Goal: Information Seeking & Learning: Learn about a topic

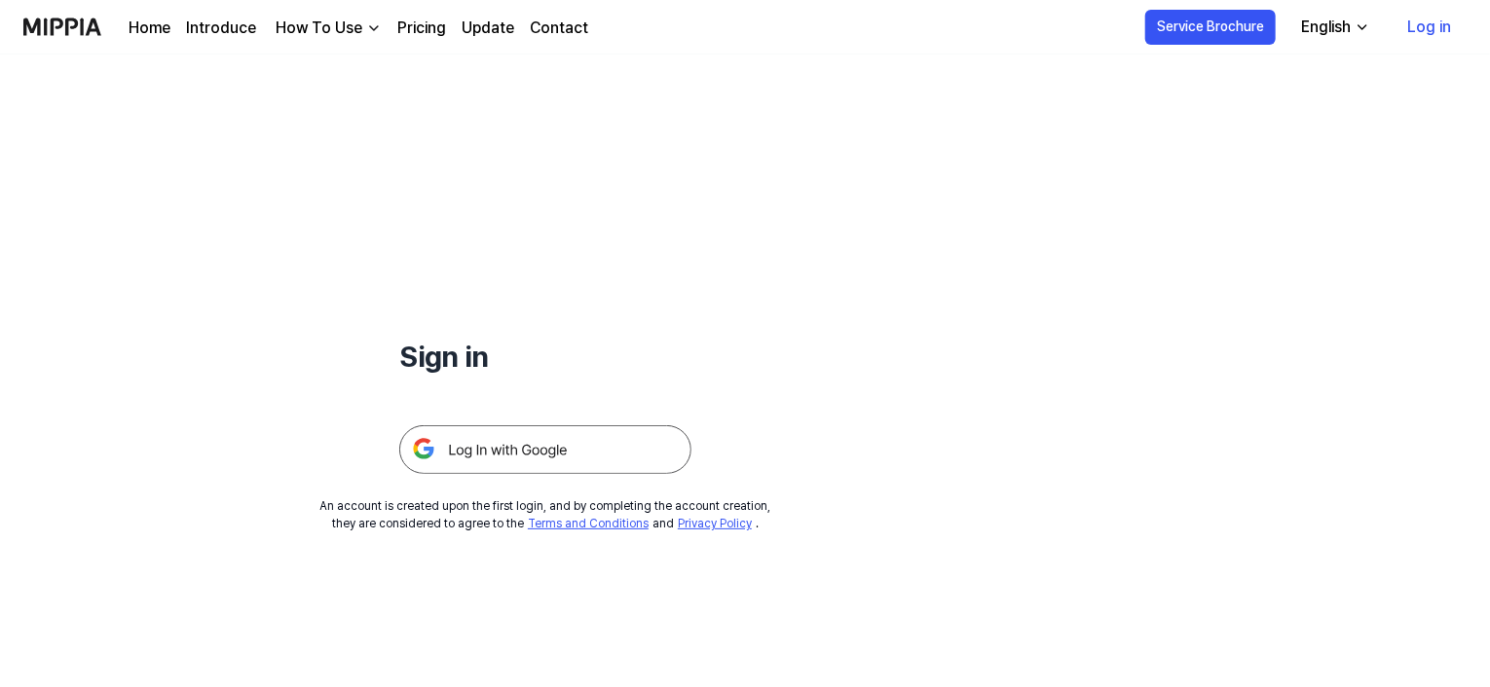
click at [555, 451] on img at bounding box center [545, 450] width 292 height 49
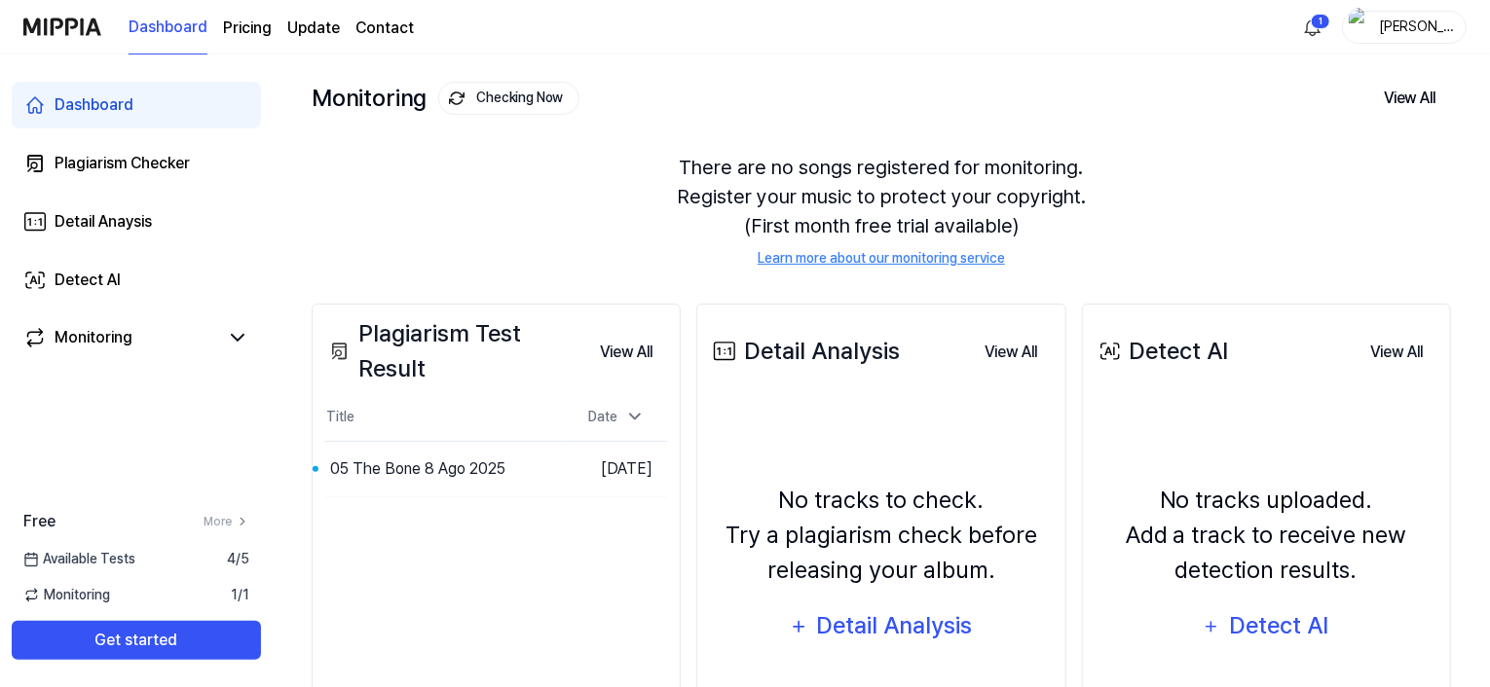
scroll to position [95, 0]
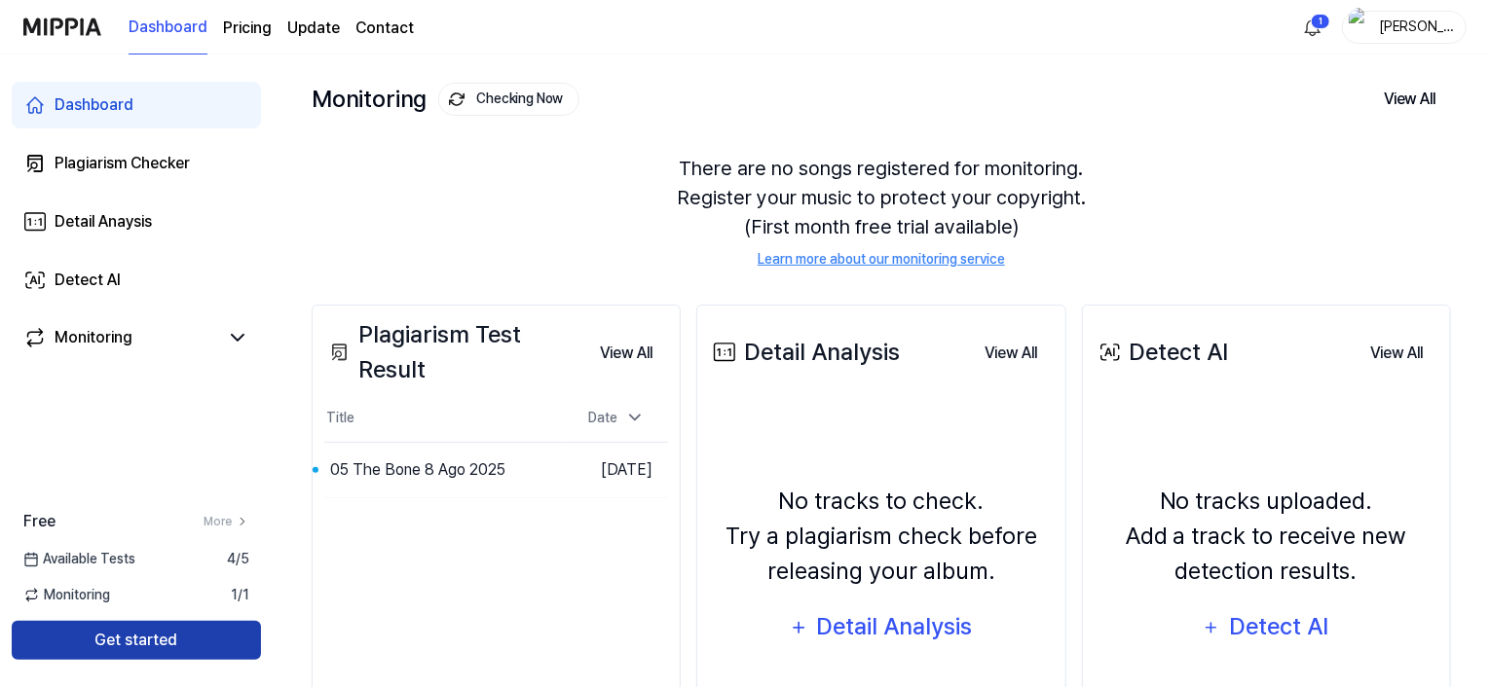
click at [193, 630] on button "Get started" at bounding box center [136, 640] width 249 height 39
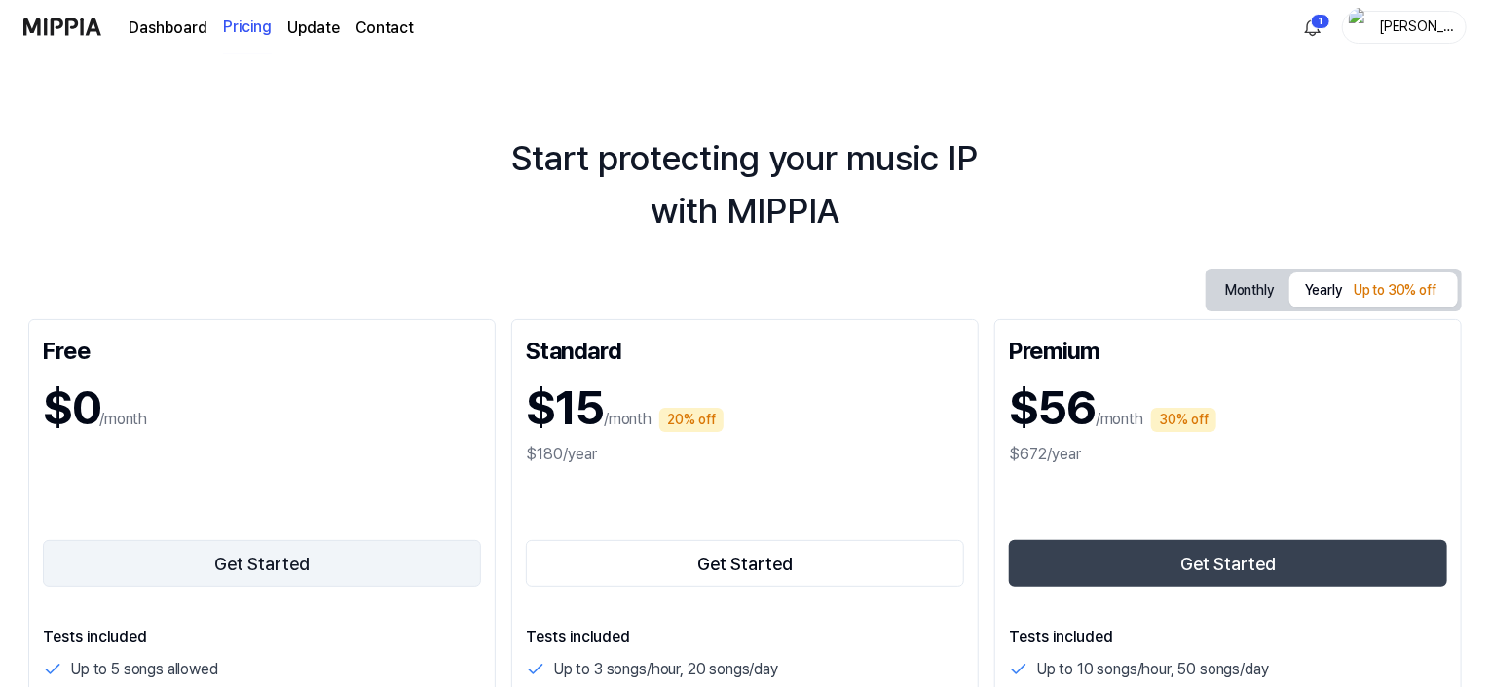
click at [257, 562] on button "Get Started" at bounding box center [262, 563] width 438 height 47
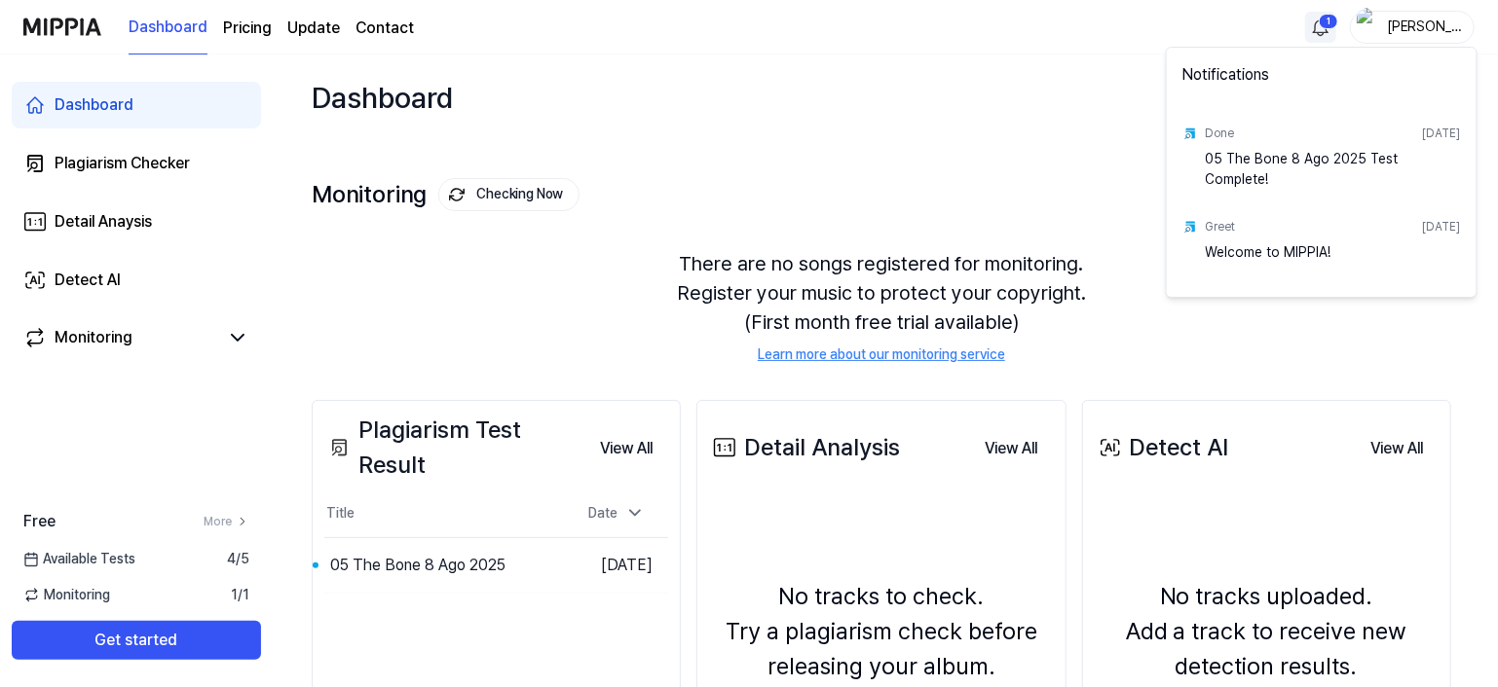
click at [1308, 30] on html "Dashboard Pricing Update Contact 1 martin Dashboard Plagiarism Checker Detail A…" at bounding box center [749, 343] width 1498 height 687
click at [634, 509] on html "Dashboard Pricing Update Contact martin Dashboard Plagiarism Checker Detail Ana…" at bounding box center [749, 343] width 1498 height 687
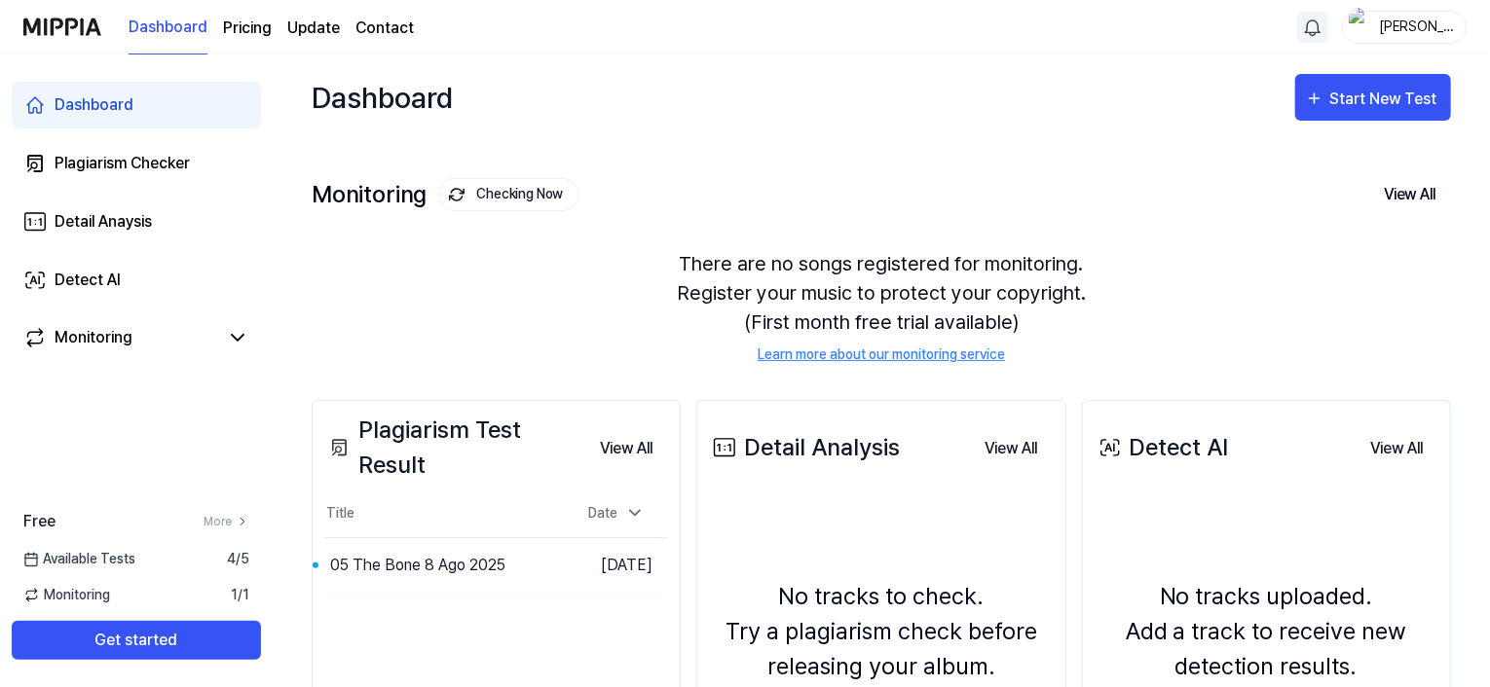
click at [634, 509] on icon at bounding box center [634, 512] width 19 height 19
click at [634, 509] on icon at bounding box center [634, 513] width 19 height 19
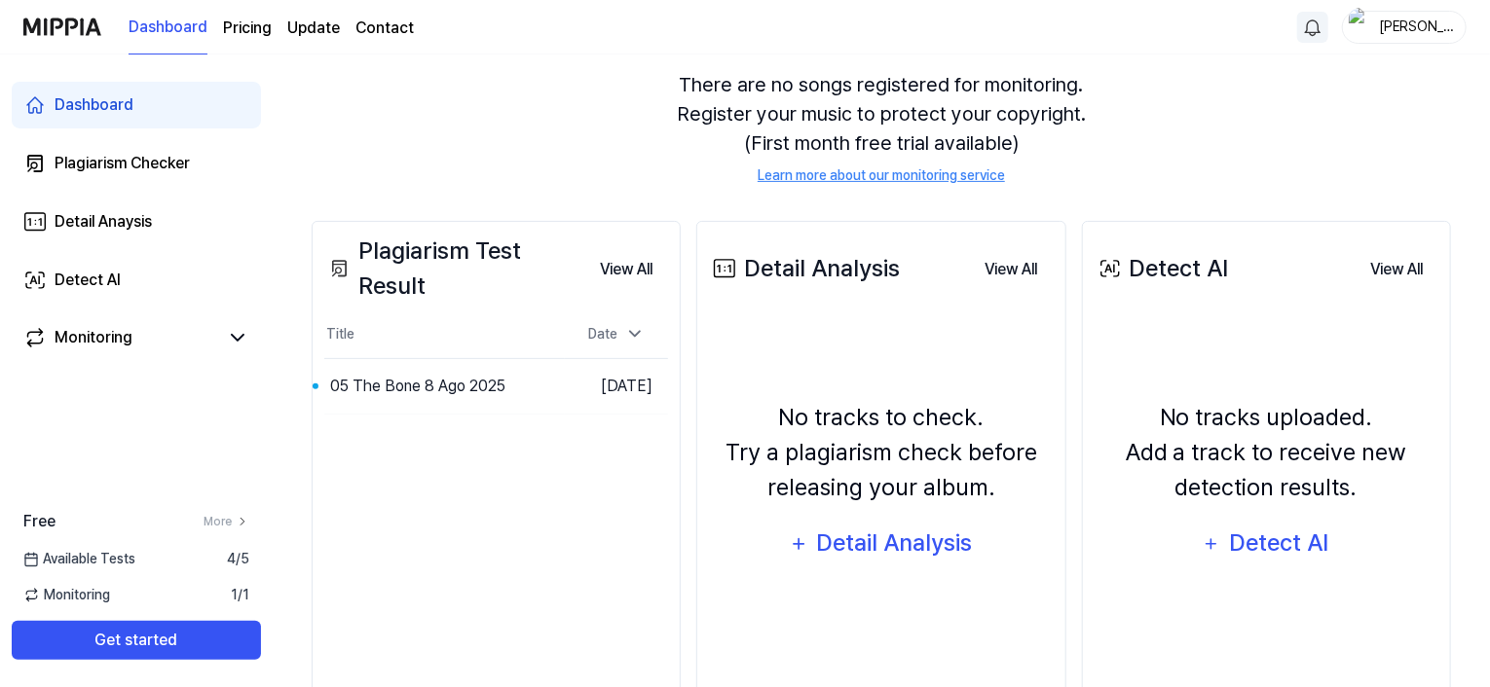
scroll to position [181, 0]
